Goal: Navigation & Orientation: Find specific page/section

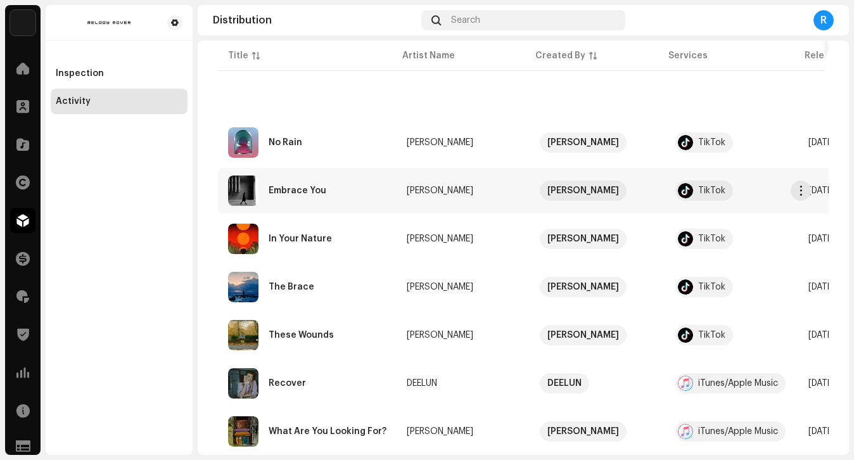
scroll to position [217, 0]
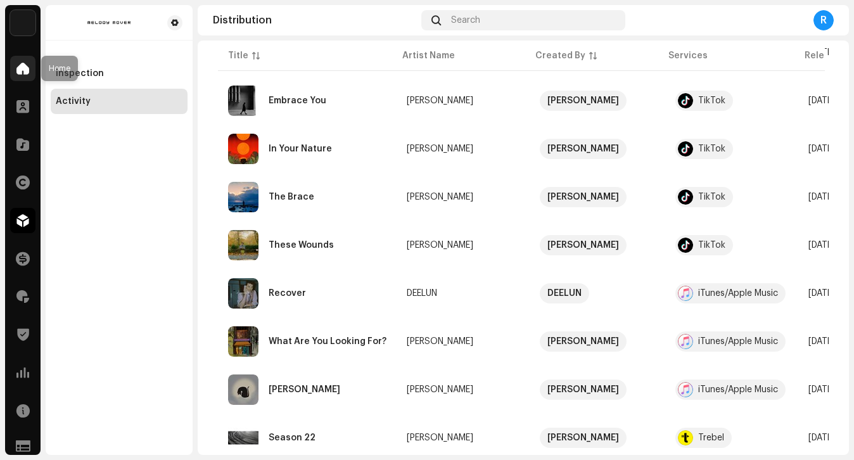
click at [25, 65] on span at bounding box center [22, 68] width 13 height 10
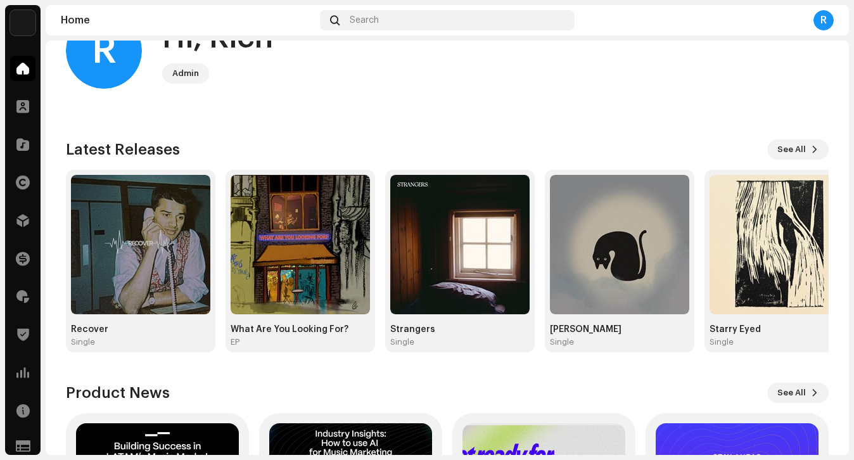
scroll to position [53, 0]
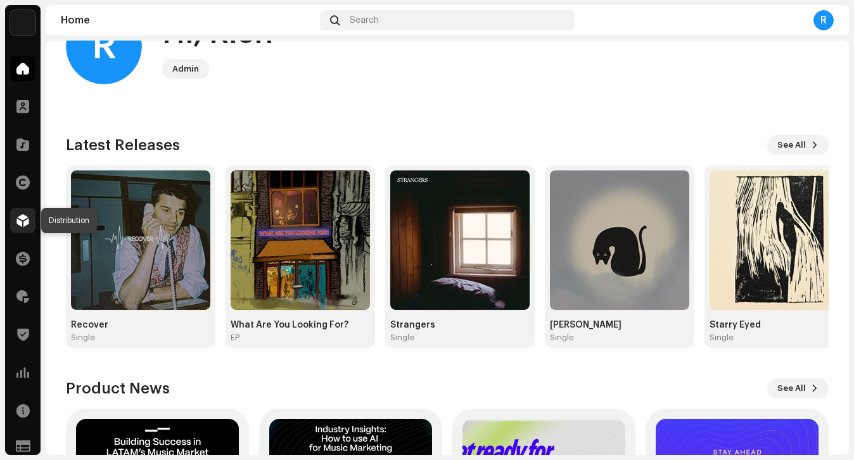
click at [20, 223] on span at bounding box center [22, 221] width 13 height 10
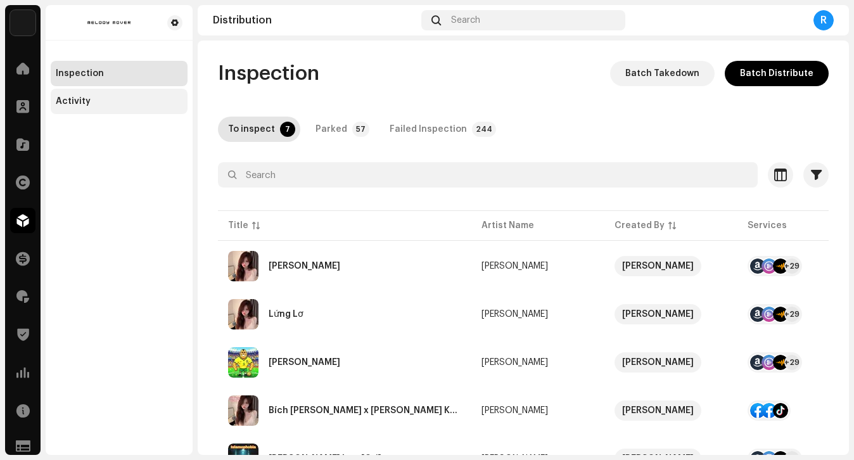
click at [88, 96] on div "Activity" at bounding box center [73, 101] width 35 height 10
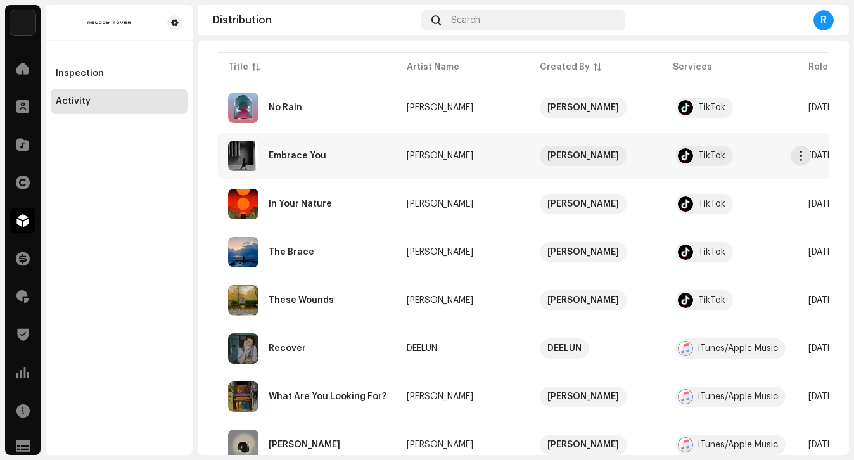
scroll to position [160, 0]
